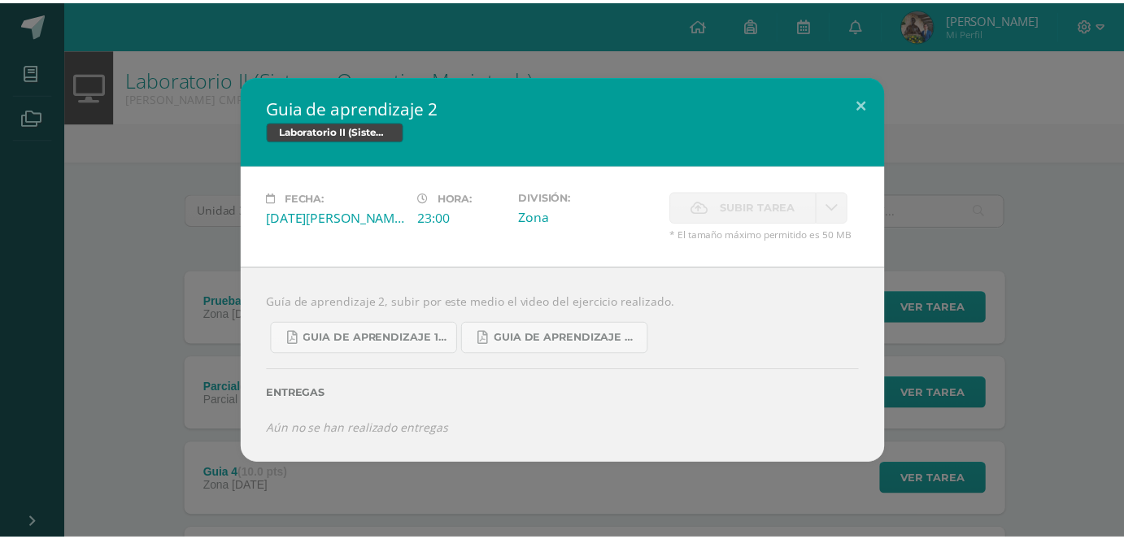
scroll to position [345, 0]
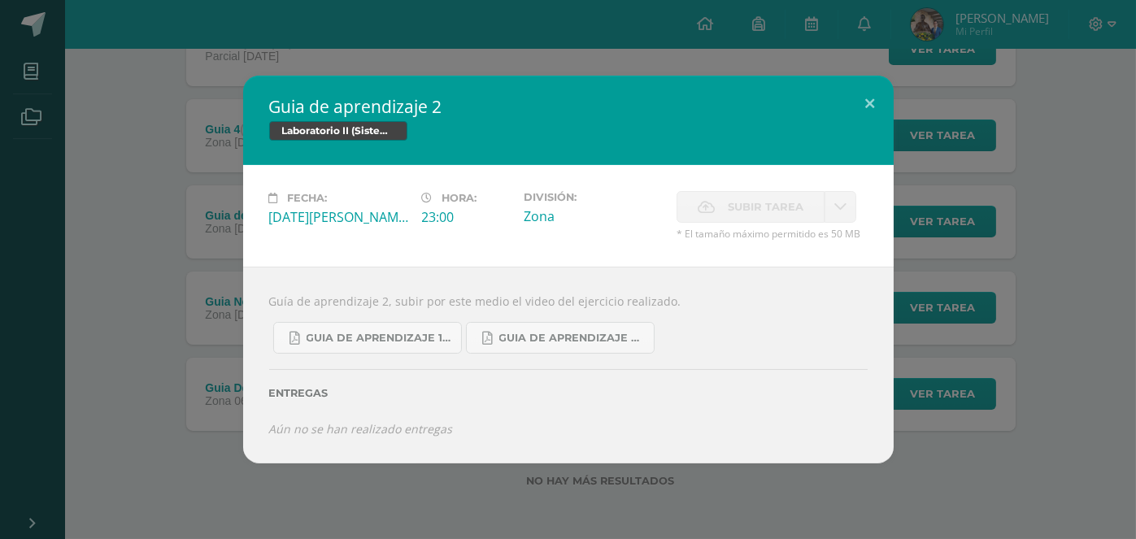
click at [132, 285] on div "Guia de aprendizaje 2 Laboratorio II (Sistema Operativo Macintoch) Fecha: Viern…" at bounding box center [568, 269] width 1123 height 387
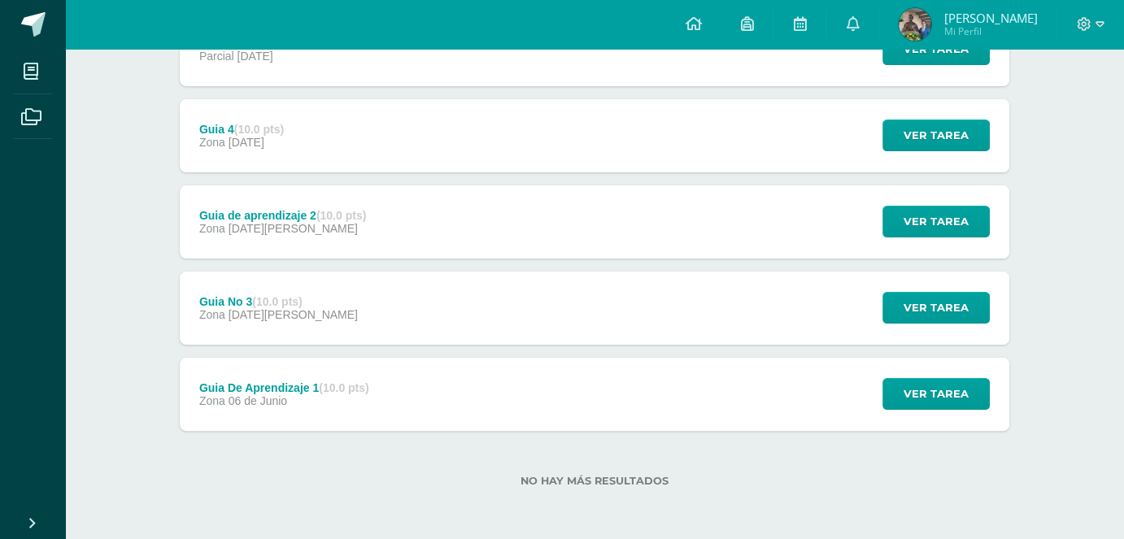
click at [284, 148] on div "Guia 4 (10.0 pts) Zona 12 de Julio" at bounding box center [242, 135] width 124 height 73
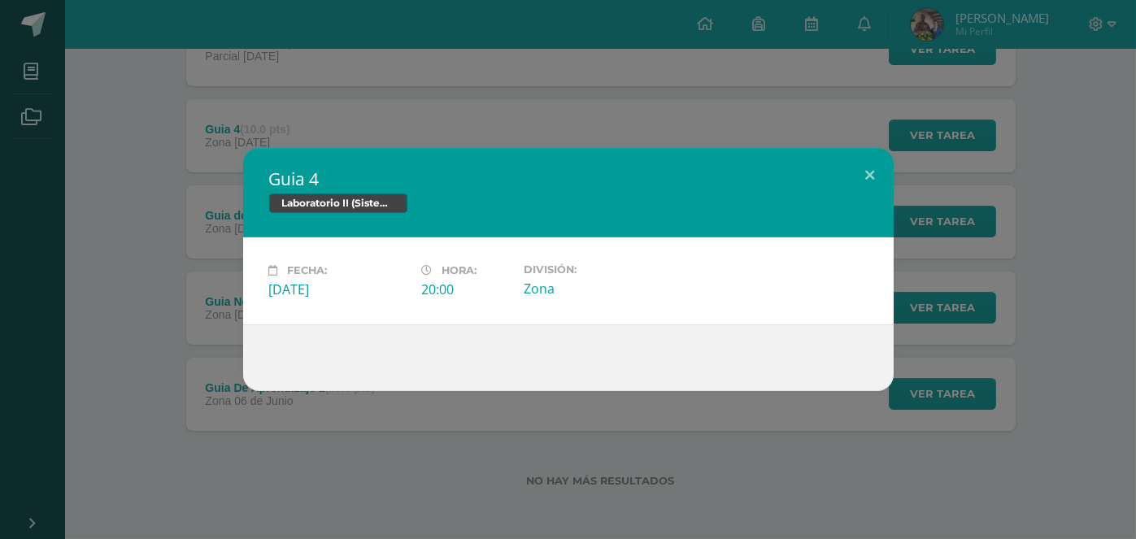
click at [139, 313] on div "Guia 4 Laboratorio II (Sistema Operativo Macintoch) Fecha: Sábado 12 de Julio H…" at bounding box center [568, 269] width 1123 height 243
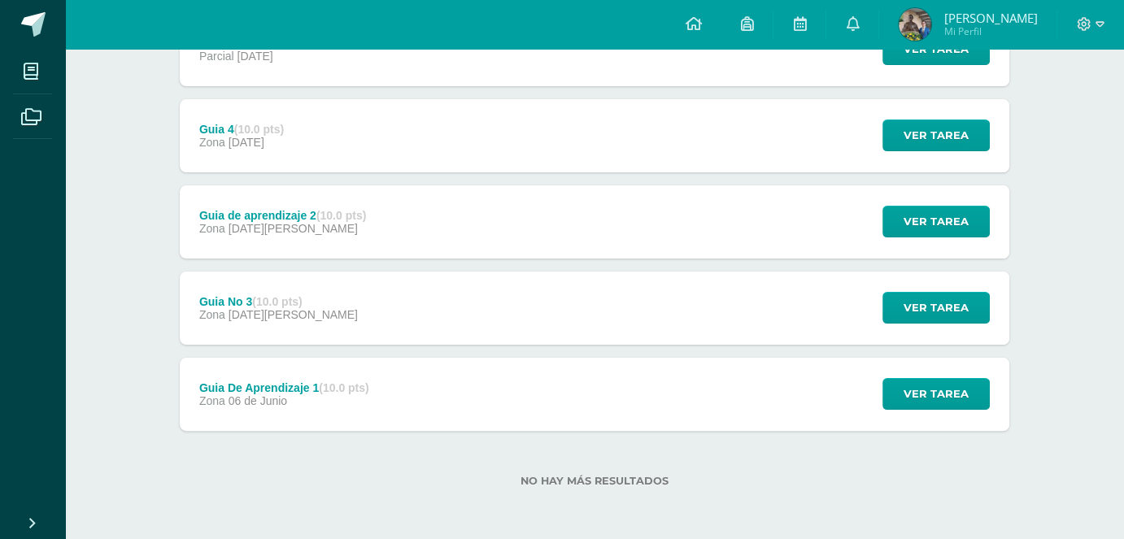
click at [306, 338] on div "Guia No 3 (10.0 pts) Zona 04 de Julio" at bounding box center [279, 308] width 198 height 73
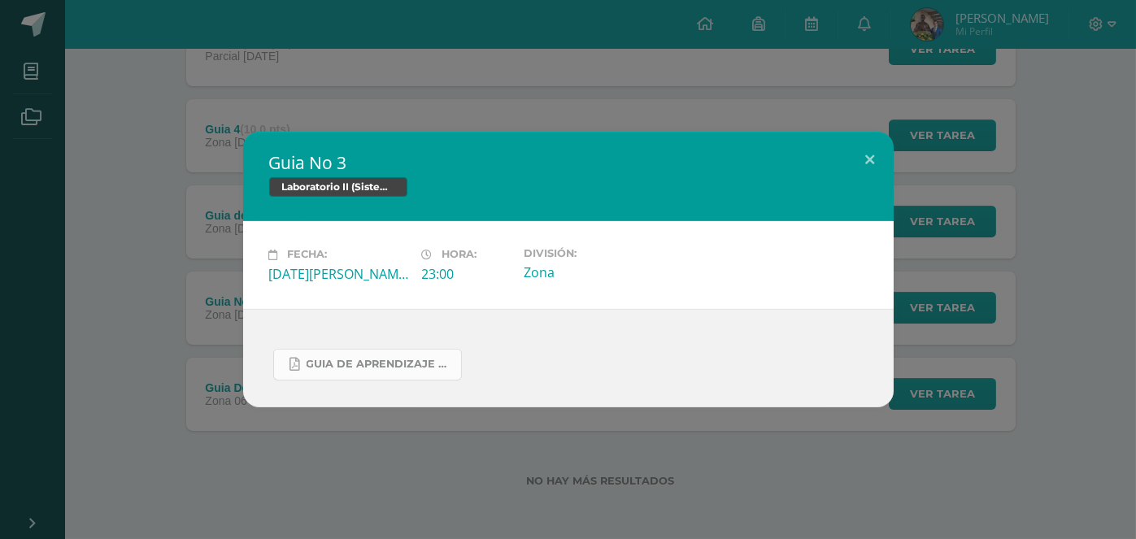
click at [298, 360] on icon at bounding box center [295, 365] width 10 height 14
click at [208, 357] on div "Guia No 3 Laboratorio II (Sistema Operativo Macintoch) Fecha: Viernes 04 de Jul…" at bounding box center [568, 269] width 1123 height 275
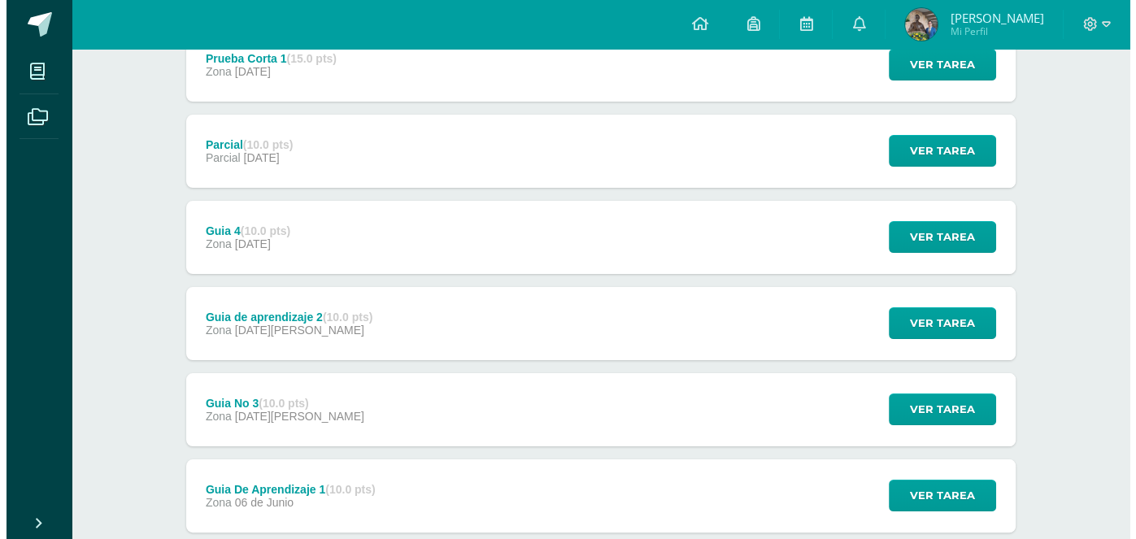
scroll to position [182, 0]
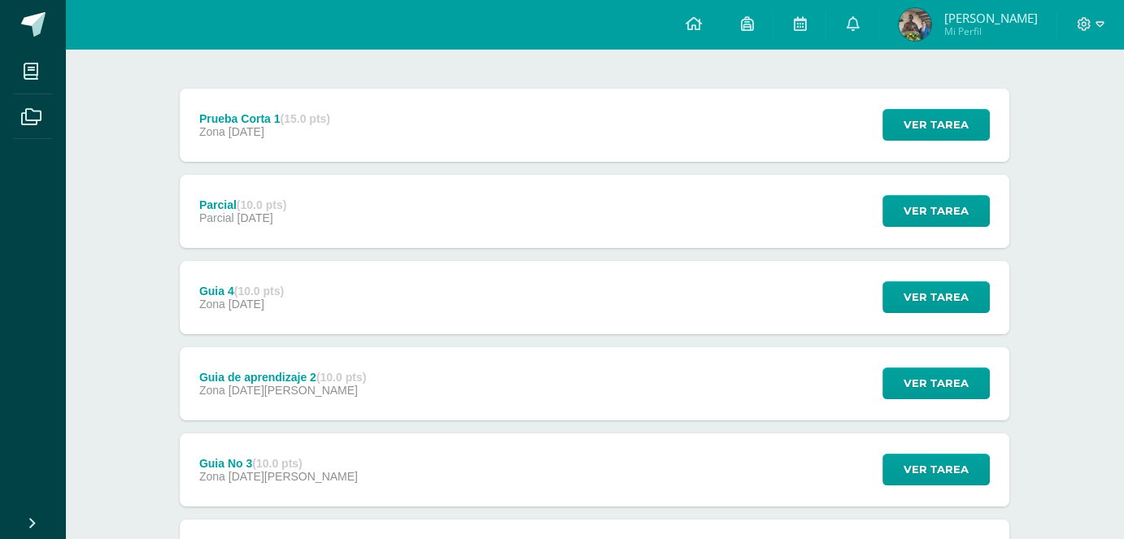
click at [263, 409] on div "Guia de aprendizaje 2 (10.0 pts) Zona 04 de Julio" at bounding box center [283, 383] width 206 height 73
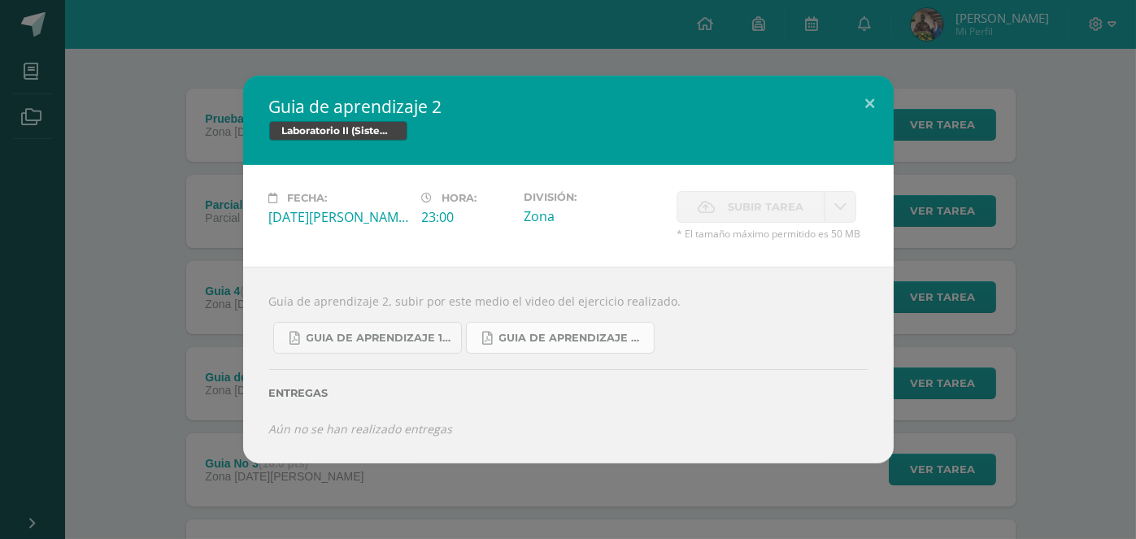
click at [522, 328] on link "Guia de aprendizaje 2 III Unidad.pdf" at bounding box center [560, 338] width 189 height 32
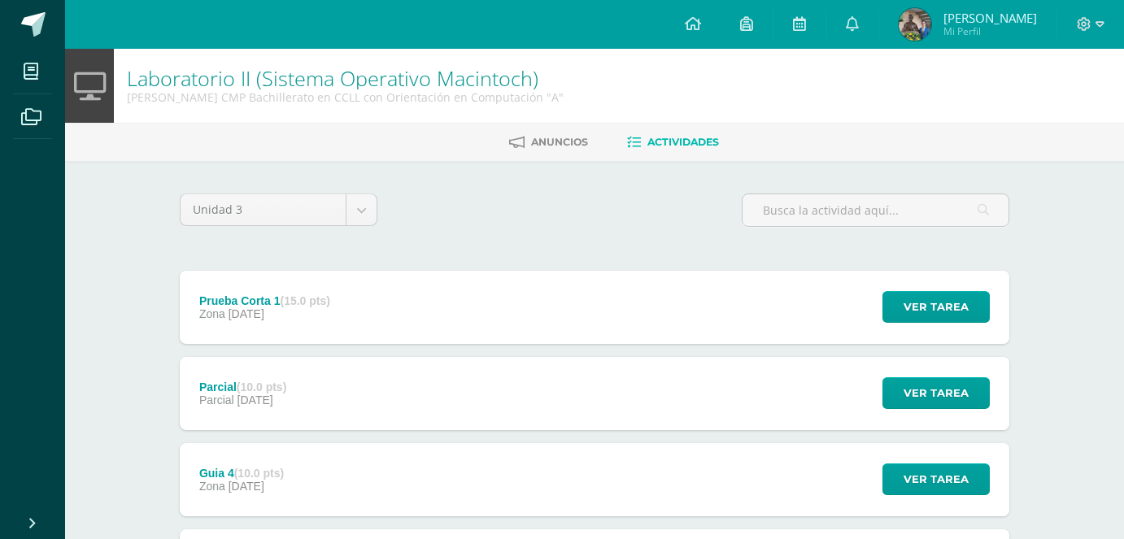
scroll to position [182, 0]
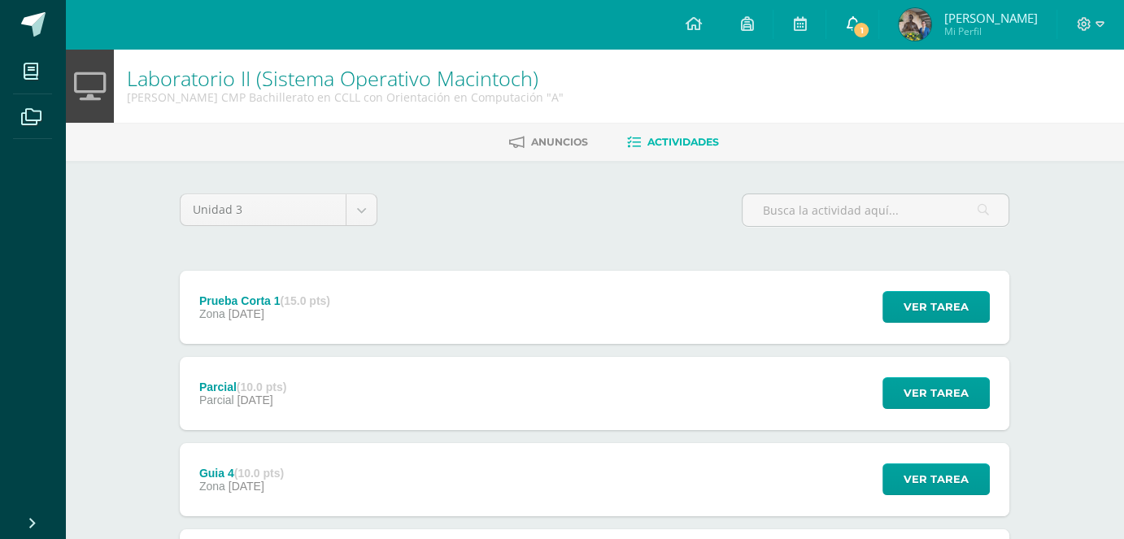
click at [872, 24] on link "1" at bounding box center [852, 24] width 52 height 49
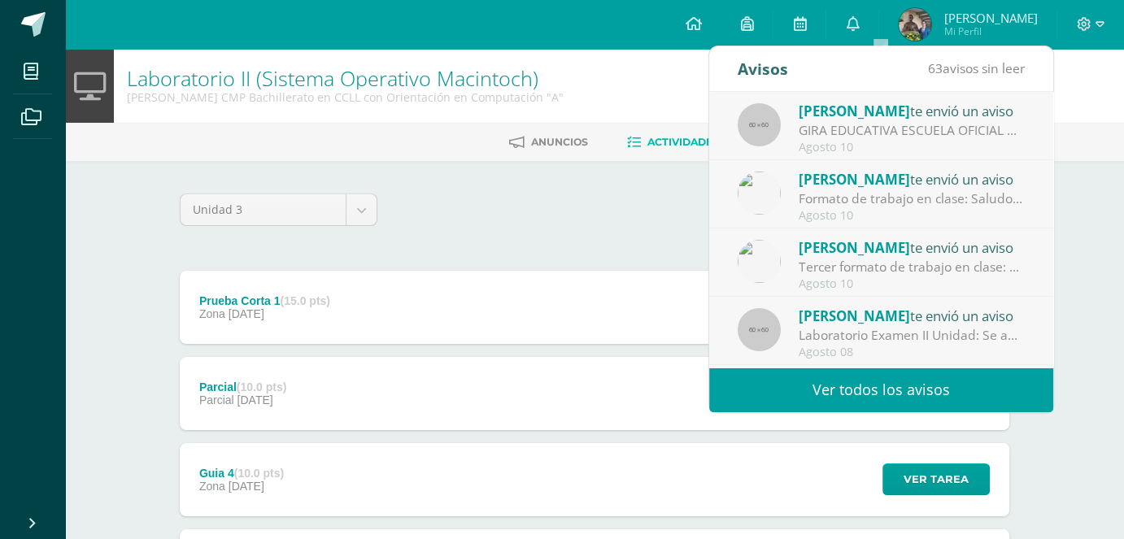
click at [846, 97] on div "Judith Polanco te envió un aviso GIRA EDUCATIVA ESCUELA OFICIAL RURAL MIXTA LO …" at bounding box center [881, 126] width 344 height 68
